Goal: Use online tool/utility

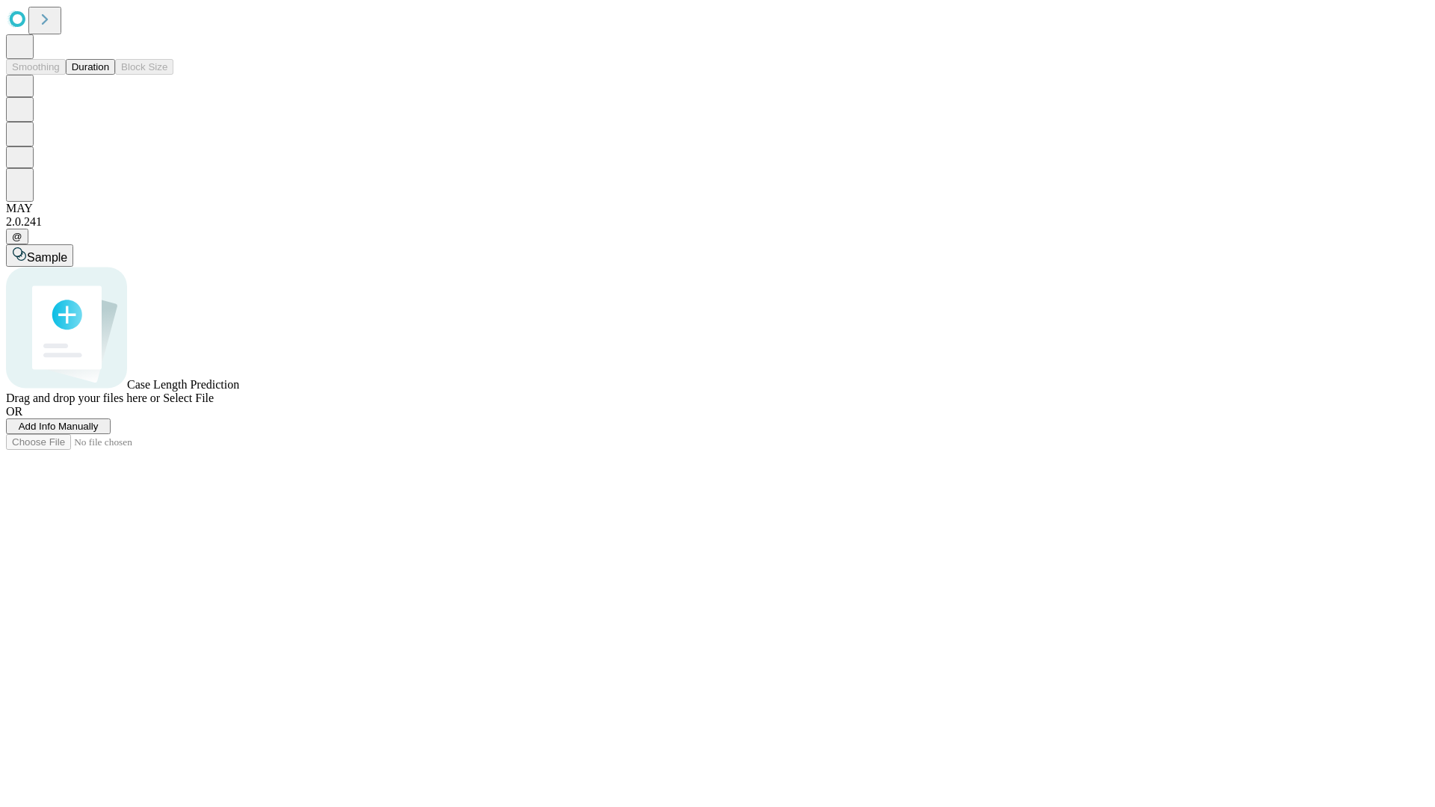
click at [109, 75] on button "Duration" at bounding box center [90, 67] width 49 height 16
click at [67, 251] on span "Sample" at bounding box center [47, 257] width 40 height 13
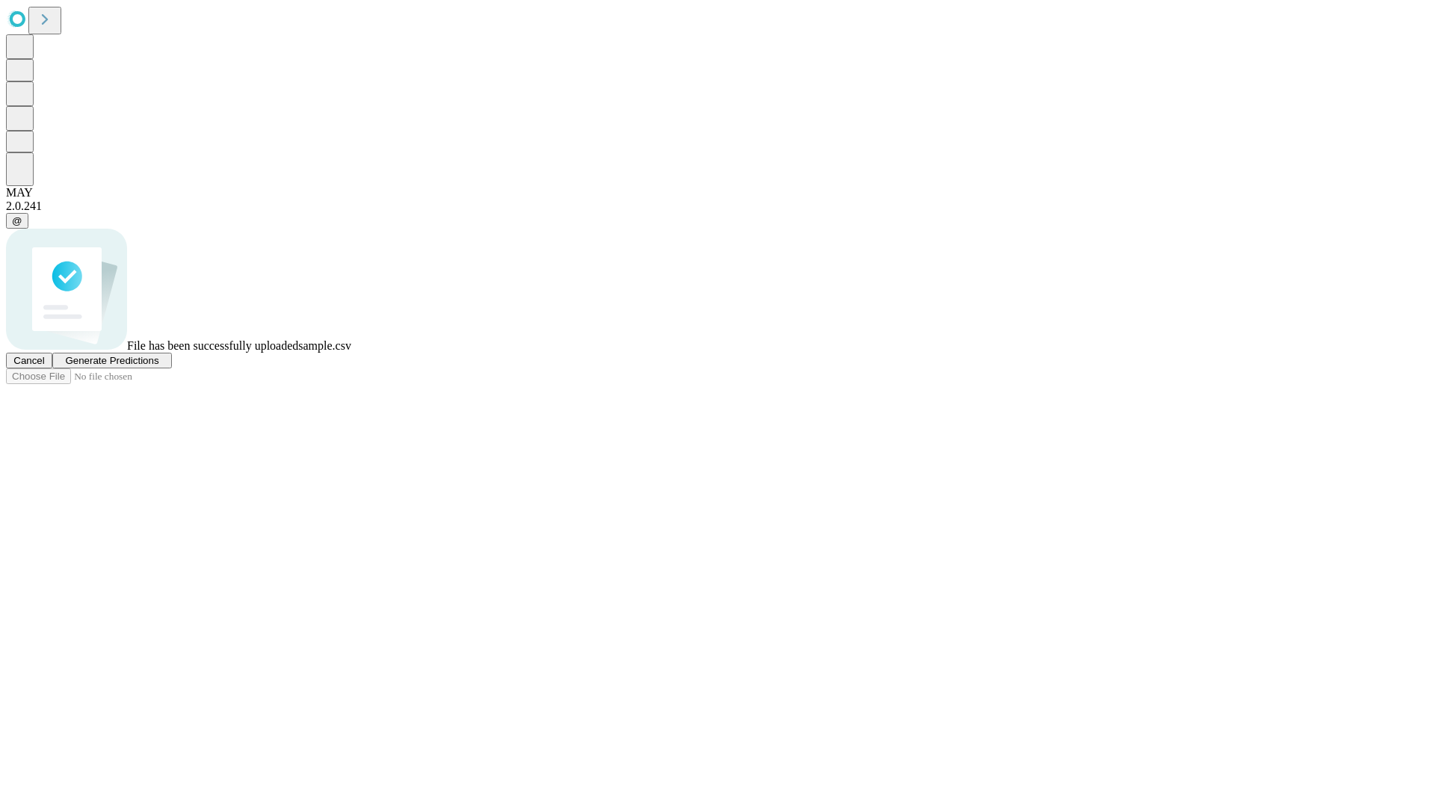
click at [158, 366] on span "Generate Predictions" at bounding box center [111, 360] width 93 height 11
